Goal: Task Accomplishment & Management: Manage account settings

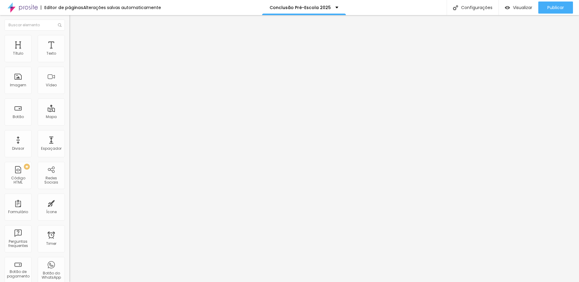
click at [74, 20] on img "button" at bounding box center [76, 22] width 5 height 5
click at [69, 41] on li "Avançado" at bounding box center [103, 44] width 69 height 6
click at [69, 39] on li "Estilo" at bounding box center [103, 38] width 69 height 6
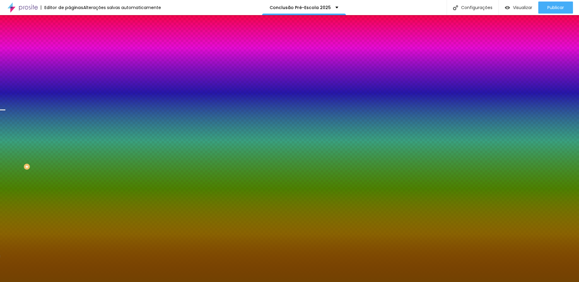
click at [69, 55] on span "Trocar imagem" at bounding box center [85, 52] width 33 height 5
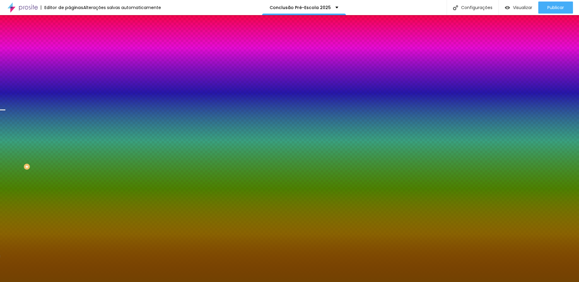
drag, startPoint x: 514, startPoint y: 68, endPoint x: 514, endPoint y: 73, distance: 5.1
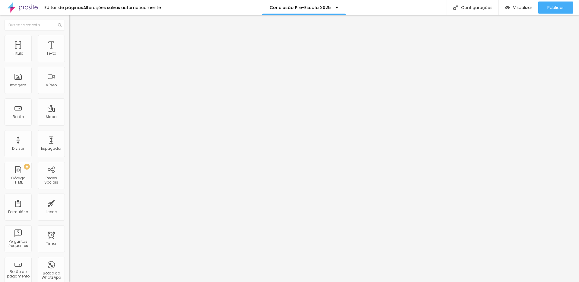
click at [69, 52] on span "Trocar imagem" at bounding box center [85, 49] width 33 height 5
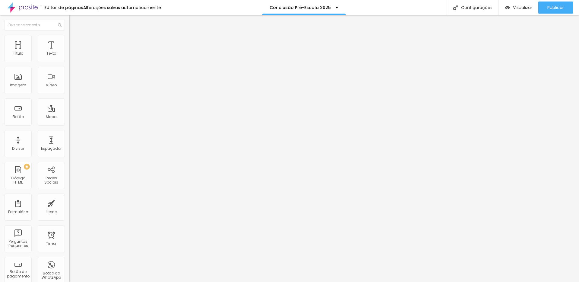
click at [69, 52] on span "Trocar imagem" at bounding box center [85, 49] width 33 height 5
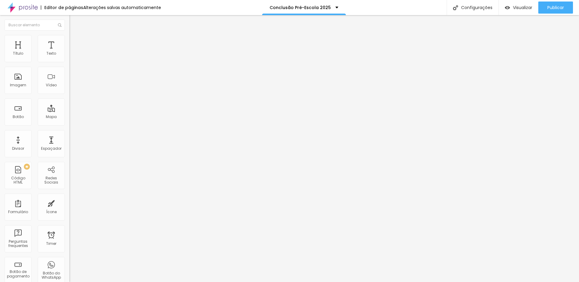
click at [69, 52] on span "Trocar imagem" at bounding box center [85, 49] width 33 height 5
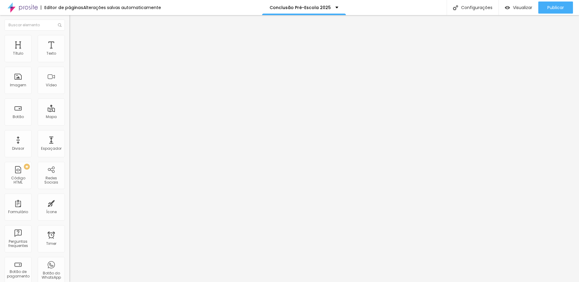
click at [69, 52] on span "Trocar imagem" at bounding box center [85, 49] width 33 height 5
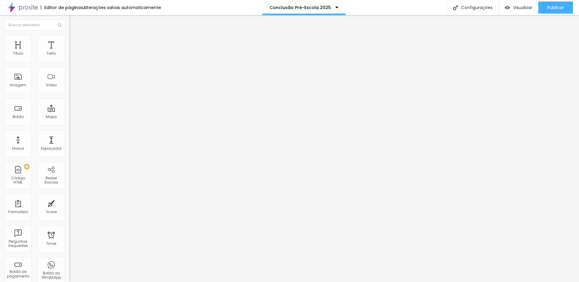
scroll to position [1, 0]
click at [69, 52] on span "Trocar imagem" at bounding box center [85, 49] width 33 height 5
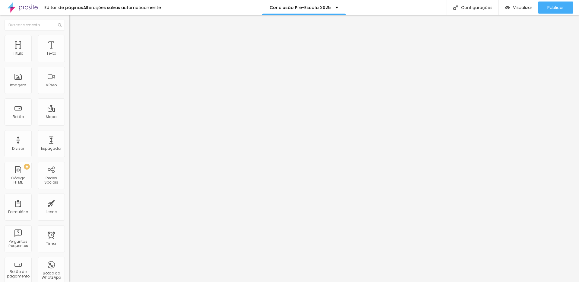
click at [69, 94] on span "Original" at bounding box center [76, 91] width 14 height 5
click at [69, 105] on span "Quadrado" at bounding box center [79, 102] width 20 height 5
click at [69, 111] on span "Original" at bounding box center [76, 108] width 14 height 5
